Goal: Task Accomplishment & Management: Use online tool/utility

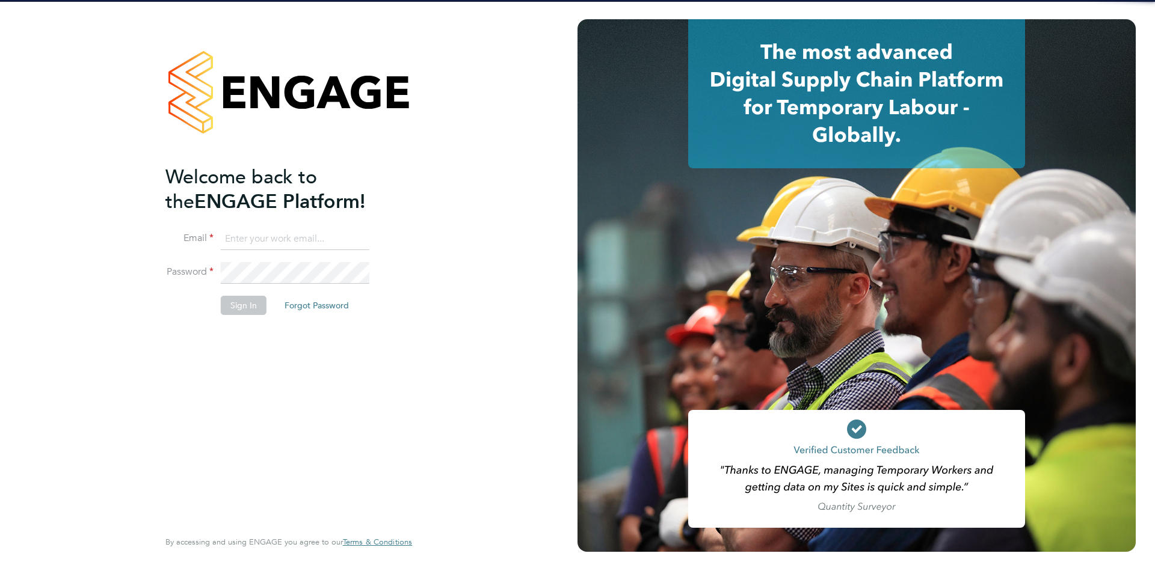
type input "[PERSON_NAME][EMAIL_ADDRESS][PERSON_NAME][DOMAIN_NAME]"
drag, startPoint x: 220, startPoint y: 316, endPoint x: 230, endPoint y: 298, distance: 21.3
click at [223, 313] on li "Sign In Forgot Password" at bounding box center [282, 311] width 235 height 31
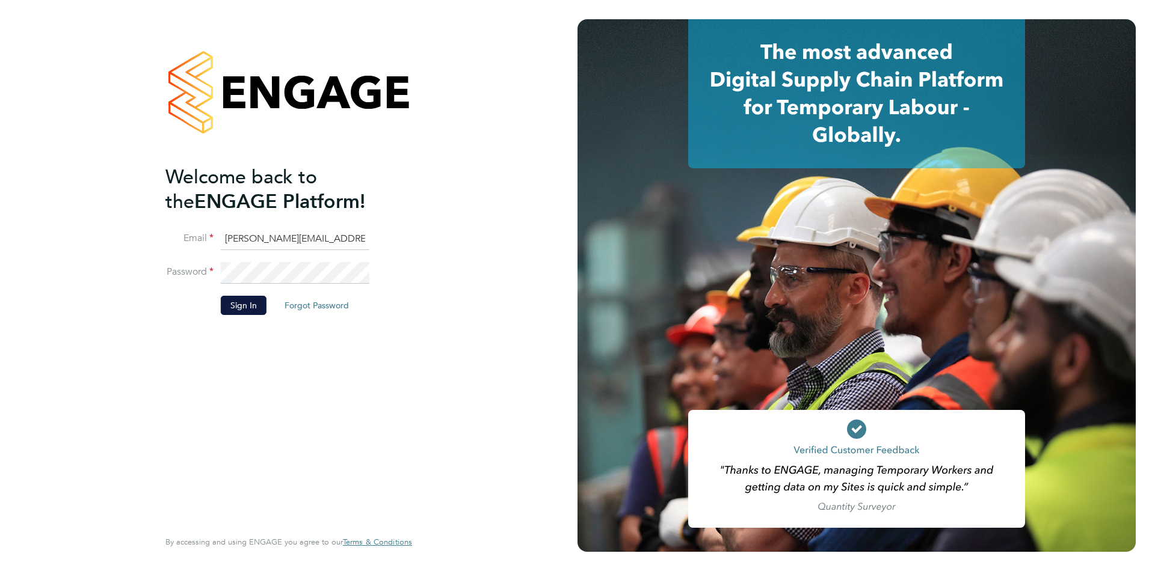
drag, startPoint x: 230, startPoint y: 297, endPoint x: 151, endPoint y: 365, distance: 104.4
click at [230, 296] on button "Sign In" at bounding box center [244, 305] width 46 height 19
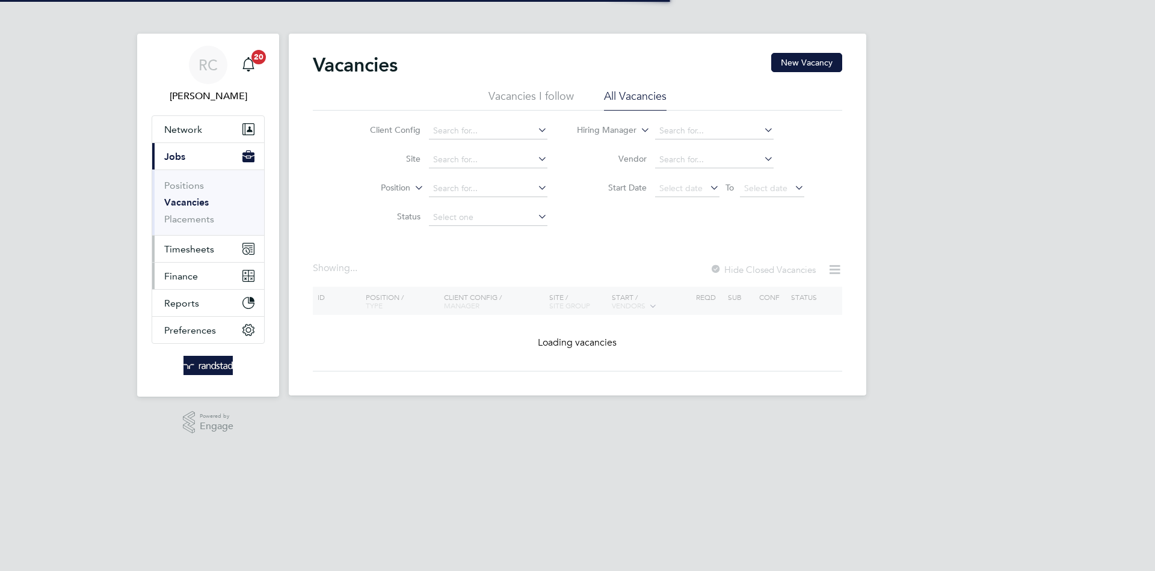
click at [181, 245] on span "Timesheets" at bounding box center [189, 249] width 50 height 11
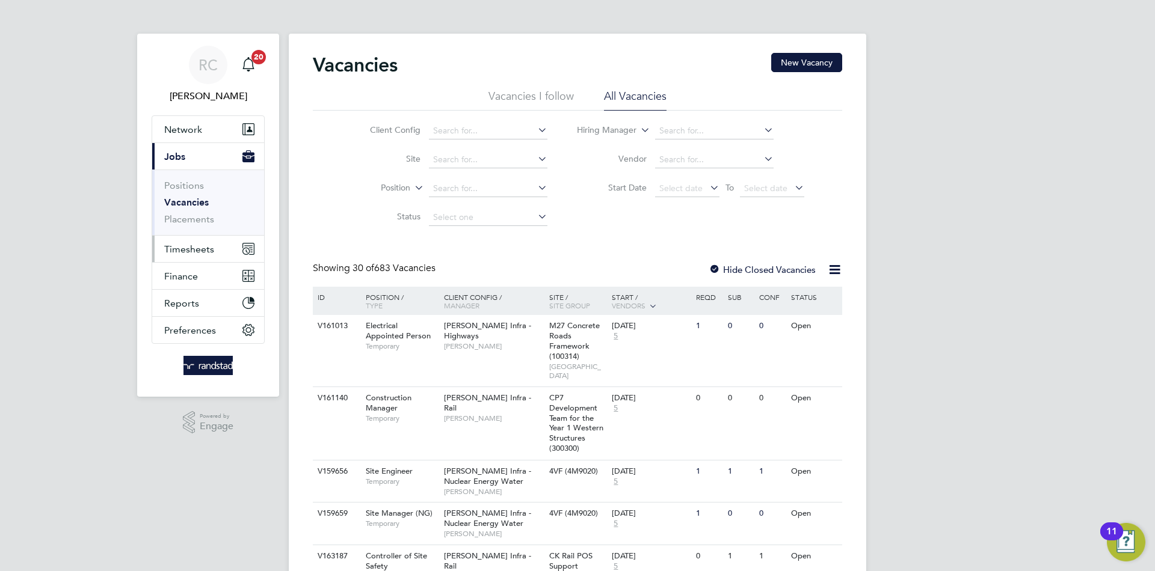
click at [199, 247] on span "Timesheets" at bounding box center [189, 249] width 50 height 11
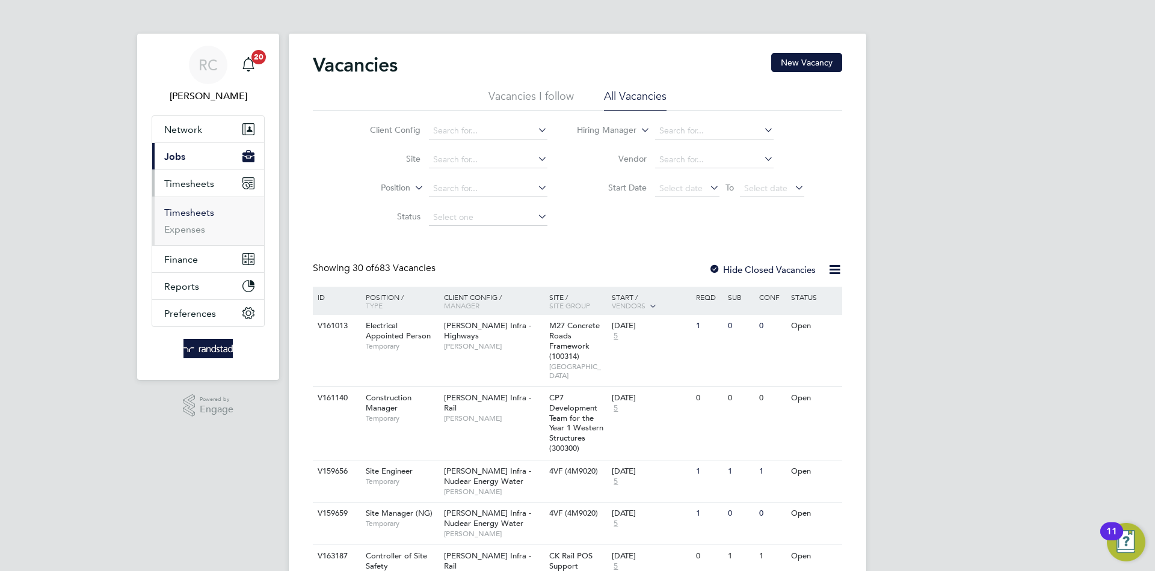
click at [206, 208] on link "Timesheets" at bounding box center [189, 212] width 50 height 11
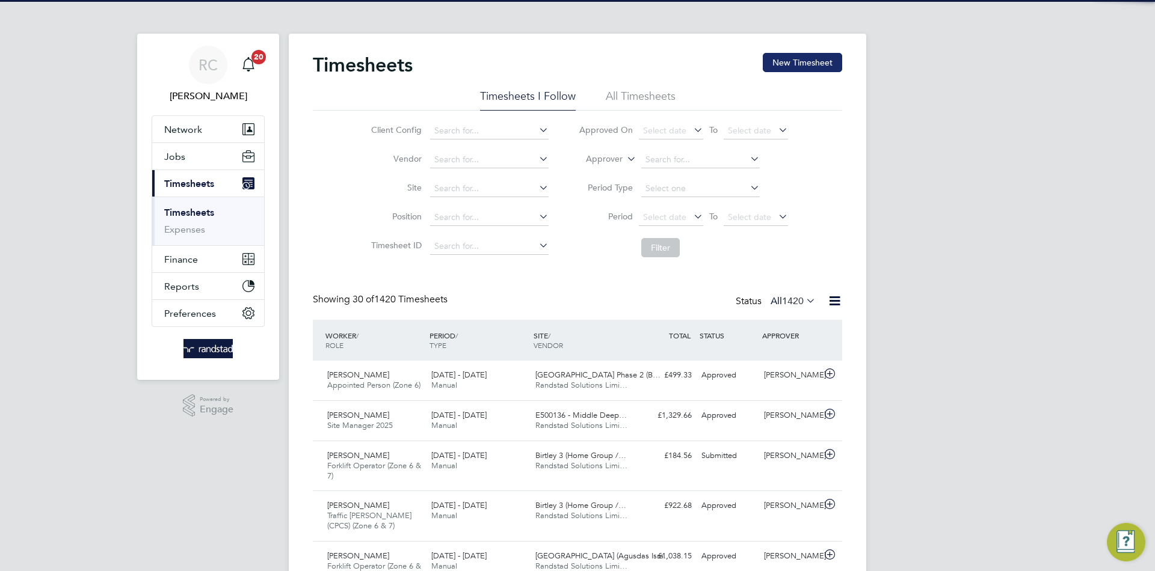
click at [797, 65] on button "New Timesheet" at bounding box center [802, 62] width 79 height 19
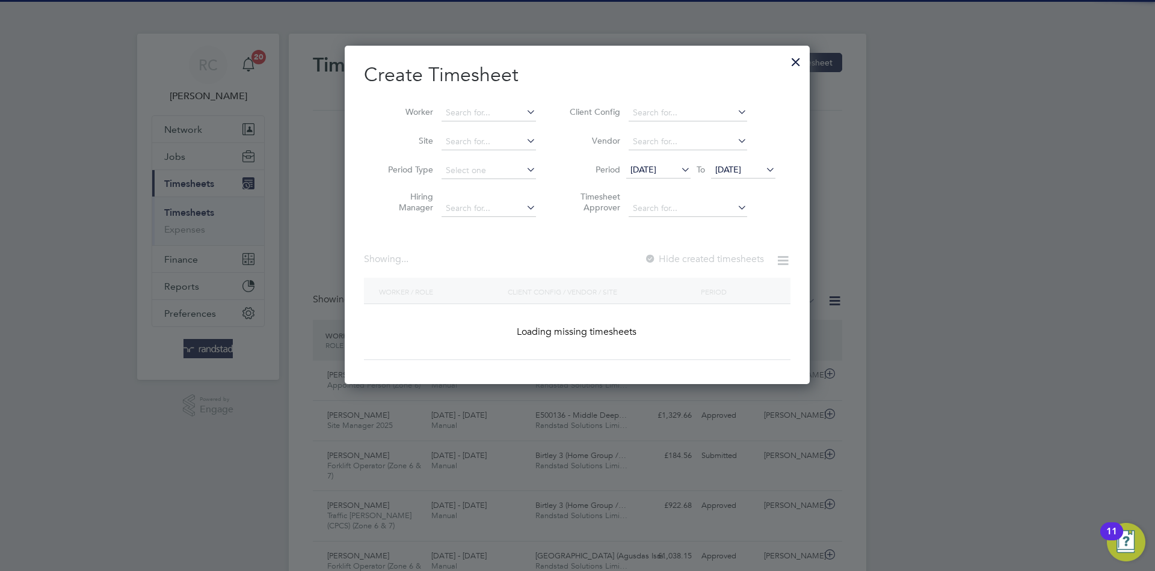
drag, startPoint x: 517, startPoint y: 113, endPoint x: 490, endPoint y: 132, distance: 32.9
click at [512, 109] on input at bounding box center [488, 113] width 94 height 17
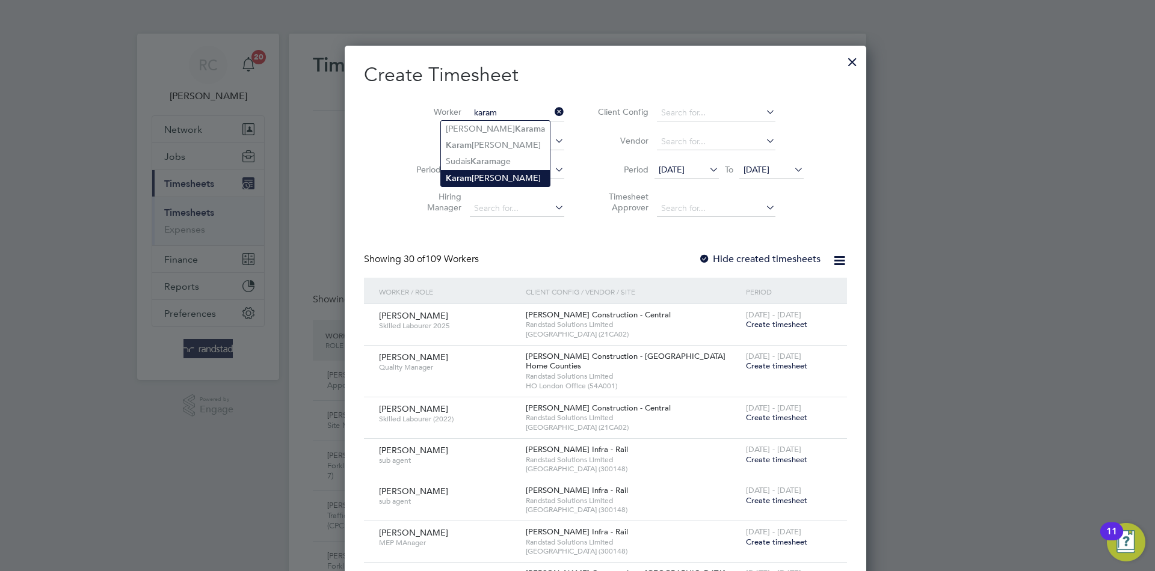
type input "[PERSON_NAME]"
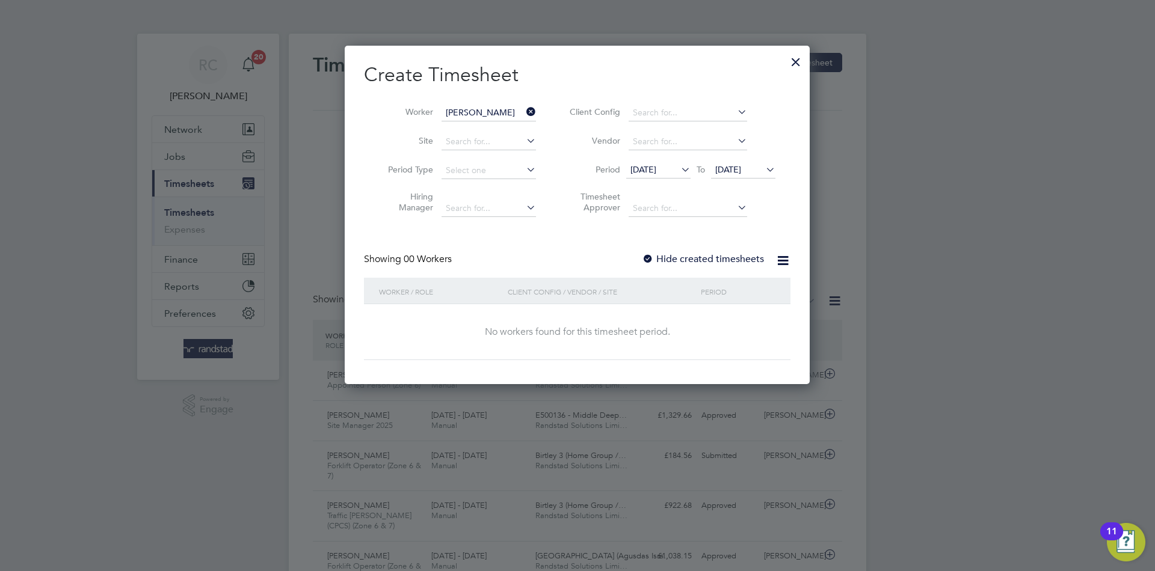
click at [696, 268] on div "Showing 00 Workers Hide created timesheets" at bounding box center [577, 265] width 426 height 25
click at [687, 256] on label "Hide created timesheets" at bounding box center [703, 259] width 122 height 12
click at [656, 171] on span "[DATE]" at bounding box center [643, 169] width 26 height 11
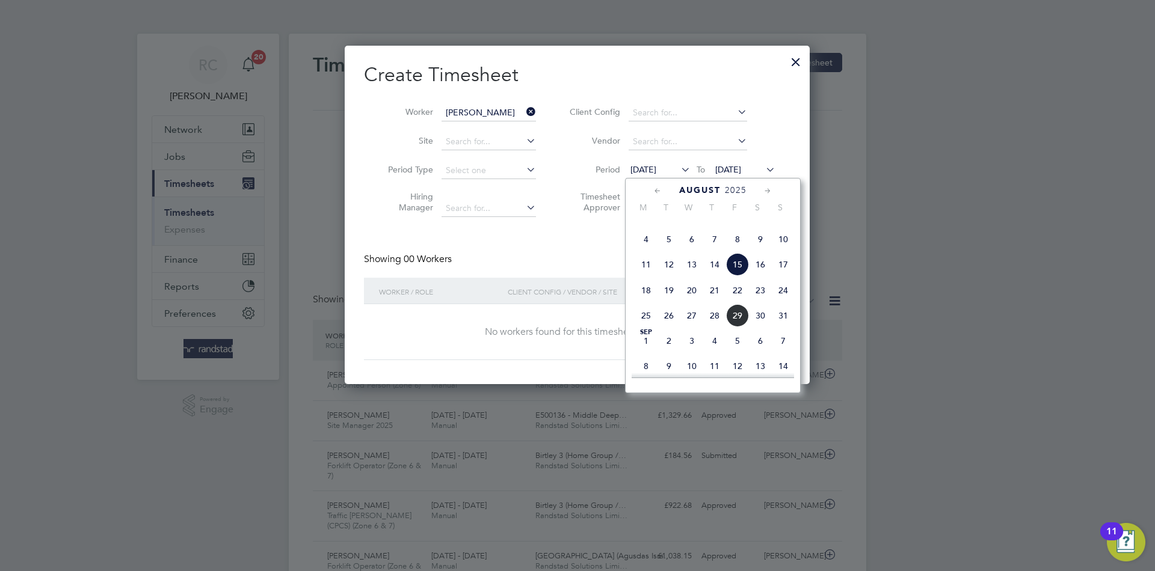
click at [735, 251] on span "8" at bounding box center [737, 239] width 23 height 23
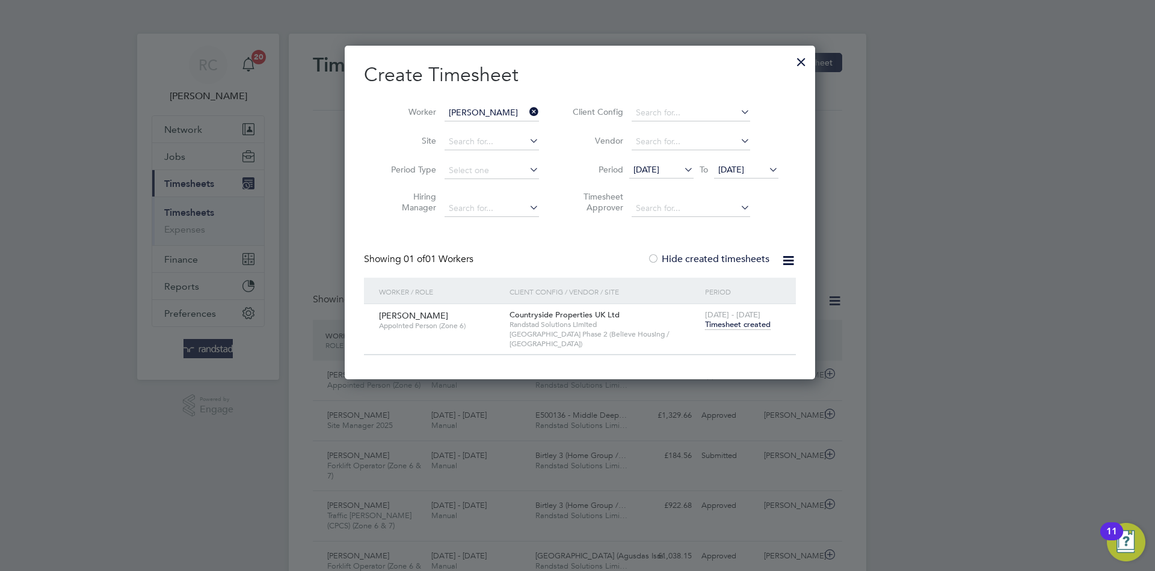
click at [719, 327] on span "Timesheet created" at bounding box center [738, 324] width 66 height 11
